Goal: Information Seeking & Learning: Learn about a topic

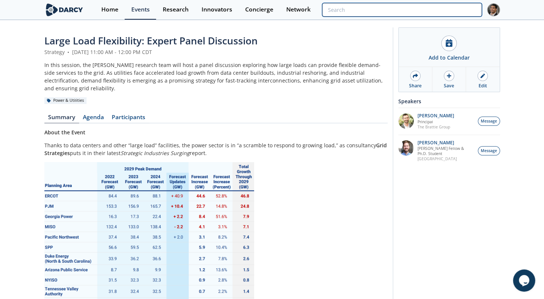
click at [451, 9] on input "search" at bounding box center [401, 10] width 159 height 14
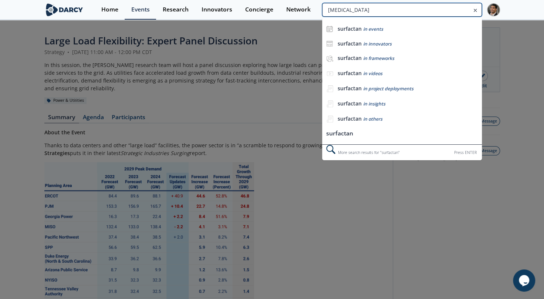
type input "[MEDICAL_DATA]"
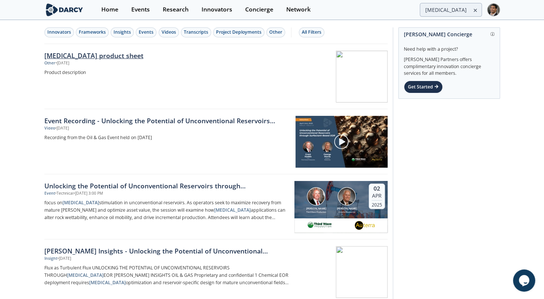
click at [84, 54] on div "[MEDICAL_DATA] product sheet" at bounding box center [166, 56] width 245 height 10
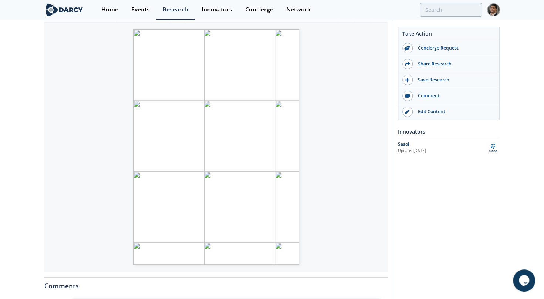
scroll to position [111, 0]
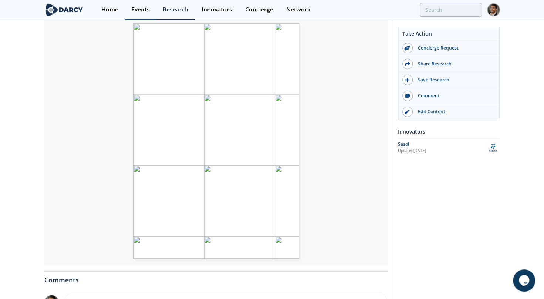
type input "[MEDICAL_DATA]"
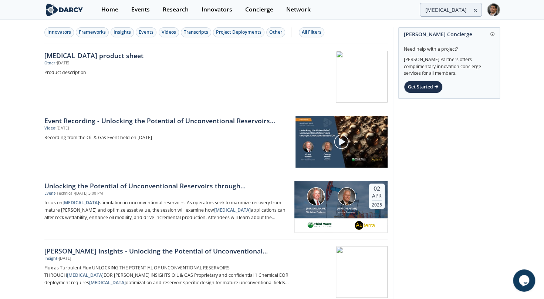
click at [118, 184] on div "Unlocking the Potential of Unconventional Reservoirs through [MEDICAL_DATA]-Bas…" at bounding box center [166, 186] width 245 height 10
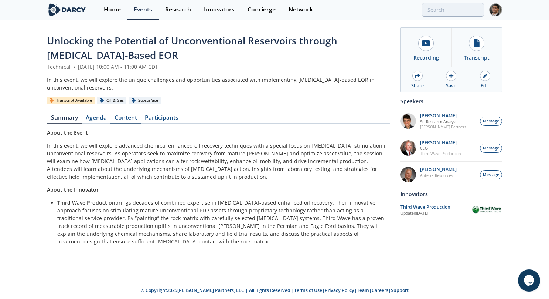
click at [124, 115] on link "Content" at bounding box center [126, 119] width 30 height 9
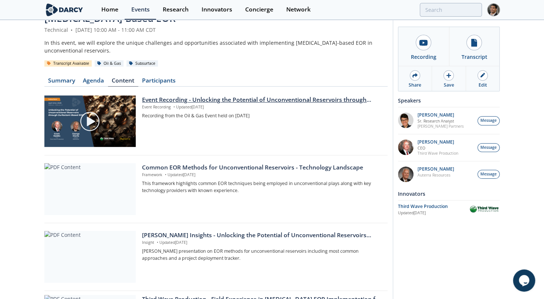
scroll to position [62, 0]
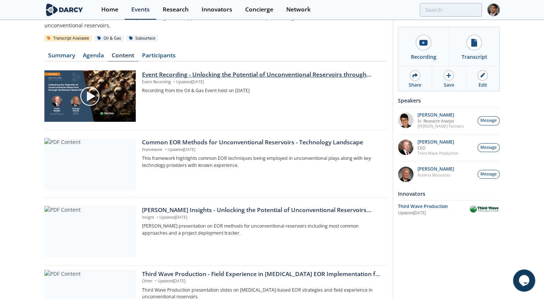
click at [193, 163] on div "Common EOR Methods for Unconventional Reservoirs - Technology Landscape Framewo…" at bounding box center [262, 164] width 240 height 52
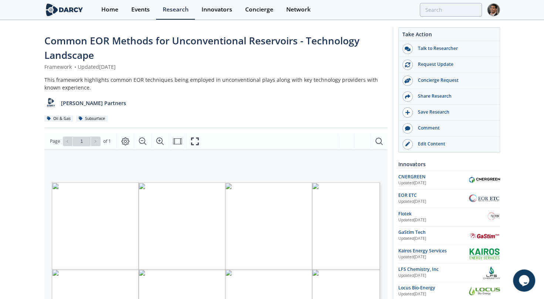
click at [15, 194] on div "Common EOR Methods for Unconventional Reservoirs - Technology Landscape Framewo…" at bounding box center [272, 293] width 544 height 544
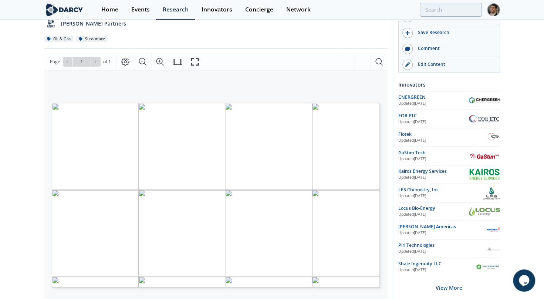
scroll to position [111, 0]
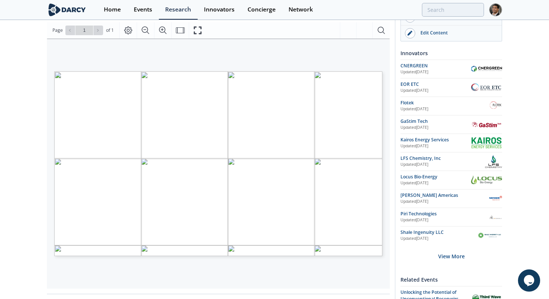
click at [306, 228] on span "Chemistry," at bounding box center [305, 228] width 11 height 3
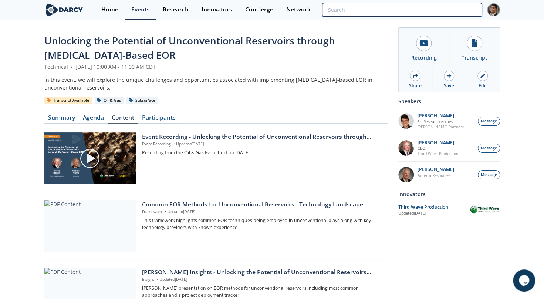
click at [453, 13] on input "search" at bounding box center [401, 10] width 159 height 14
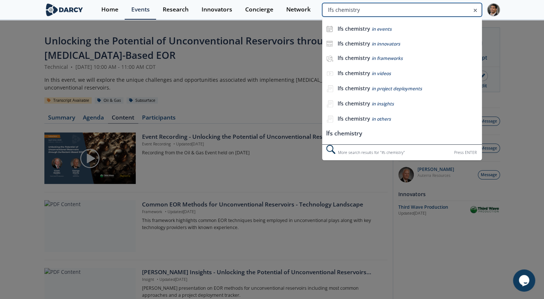
type input "lfs chemistry"
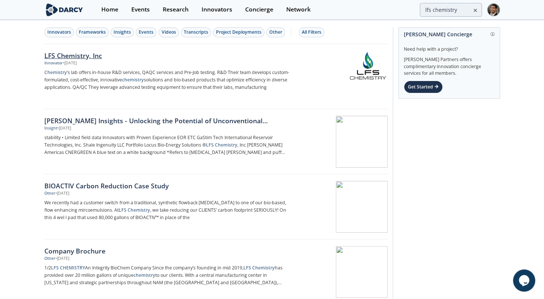
click at [45, 55] on div "LFS Chemistry, Inc" at bounding box center [166, 56] width 245 height 10
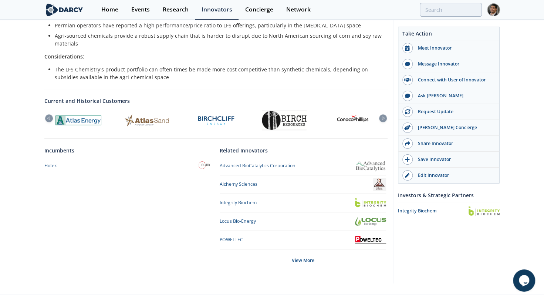
scroll to position [255, 0]
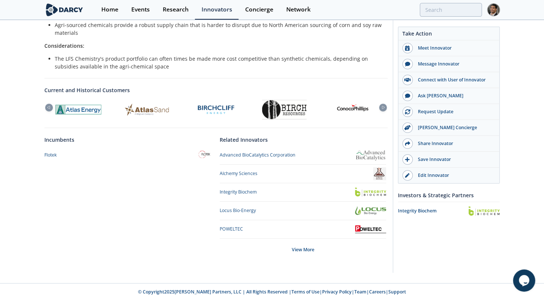
click at [371, 192] on img at bounding box center [370, 191] width 31 height 9
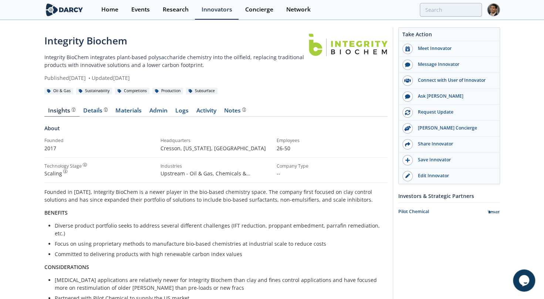
drag, startPoint x: 211, startPoint y: 84, endPoint x: 140, endPoint y: 64, distance: 73.7
click at [144, 63] on div "Integrity Biochem Integrity BioChem integrates plant-based polysaccharide chemi…" at bounding box center [215, 266] width 343 height 465
click at [102, 230] on ul "Diverse product portfolio seeks to address several different challenges (IFT re…" at bounding box center [216, 239] width 333 height 36
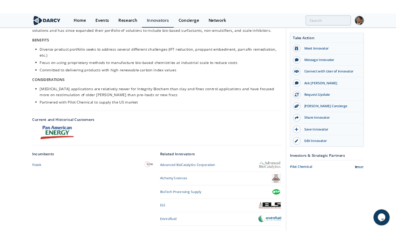
scroll to position [221, 0]
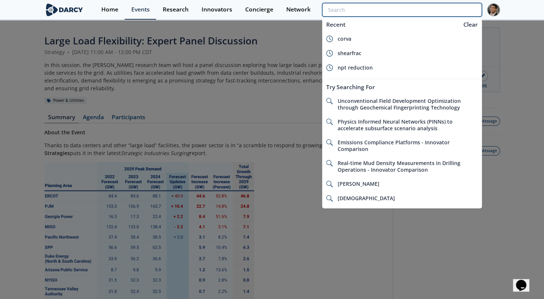
click at [454, 13] on input "search" at bounding box center [401, 10] width 159 height 14
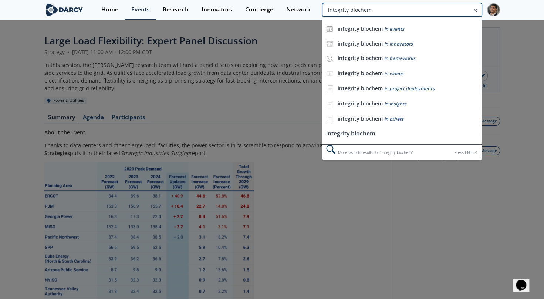
type input "integrity biochem"
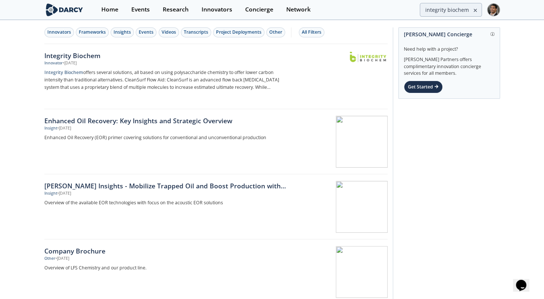
drag, startPoint x: 75, startPoint y: 52, endPoint x: 95, endPoint y: 58, distance: 21.1
click at [75, 52] on div "Integrity Biochem" at bounding box center [166, 56] width 245 height 10
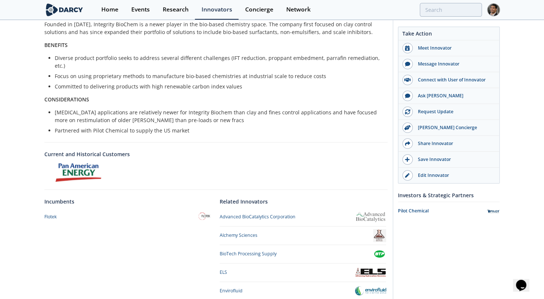
scroll to position [221, 0]
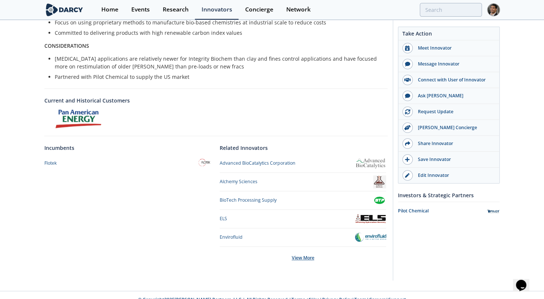
click at [302, 252] on div "View More" at bounding box center [303, 258] width 166 height 22
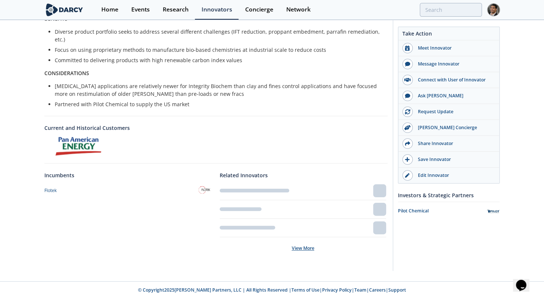
scroll to position [184, 0]
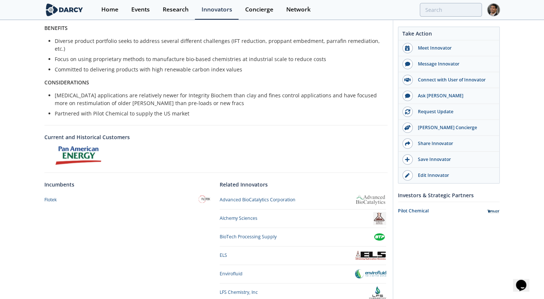
click at [295, 251] on div "ELS" at bounding box center [303, 255] width 166 height 13
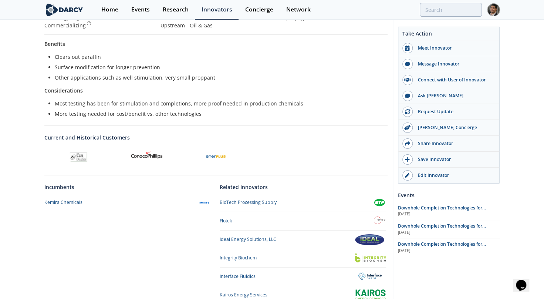
scroll to position [268, 0]
